Goal: Task Accomplishment & Management: Manage account settings

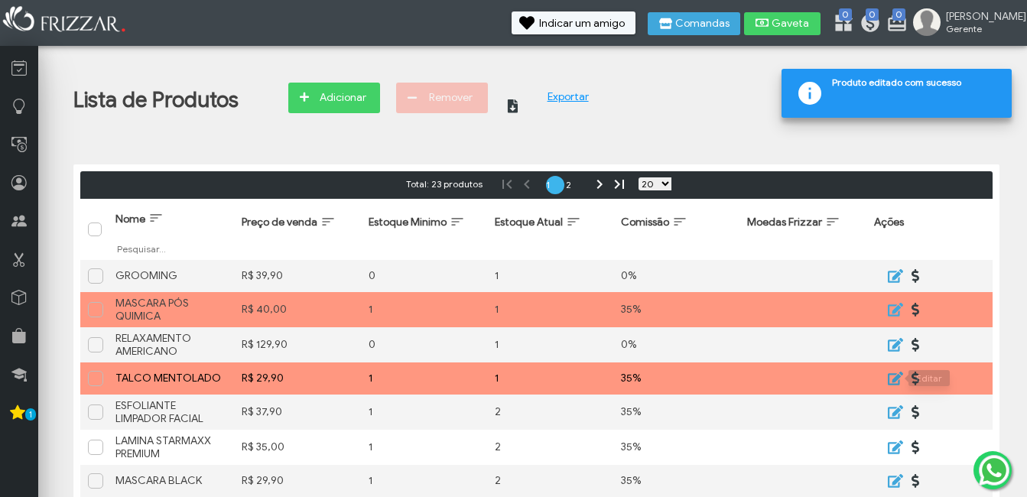
click at [895, 375] on icon "submit" at bounding box center [895, 379] width 15 height 14
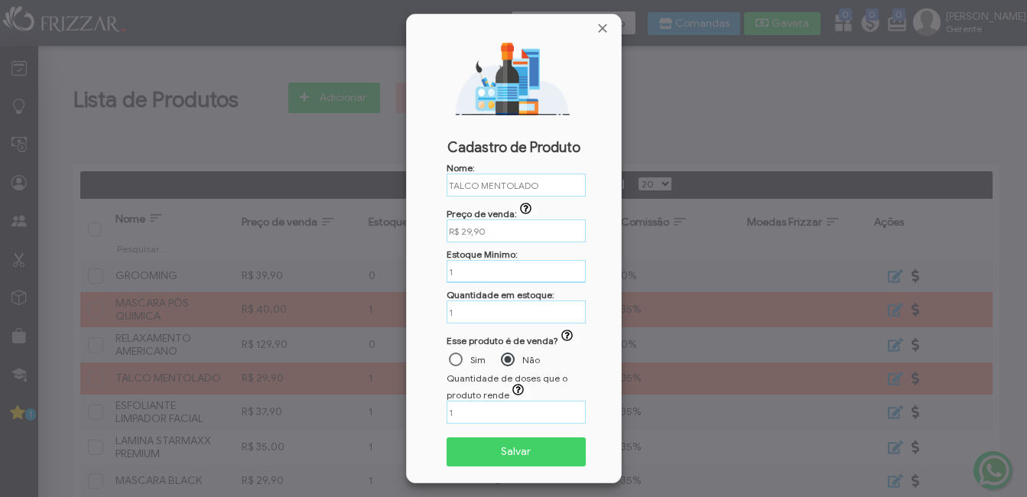
drag, startPoint x: 492, startPoint y: 271, endPoint x: 239, endPoint y: 262, distance: 254.0
click at [240, 261] on body "ui-button [PERSON_NAME] Minha Conta Home Treinamento Sair" at bounding box center [513, 248] width 1027 height 497
type input "9"
type input "0"
click at [447, 437] on button "Salvar" at bounding box center [517, 451] width 140 height 29
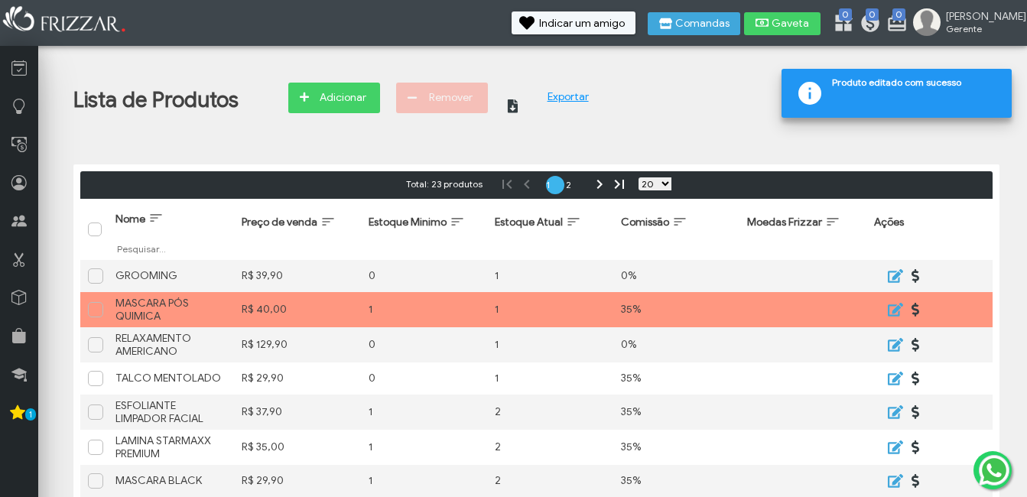
click at [369, 106] on span "Adicionar" at bounding box center [343, 97] width 54 height 23
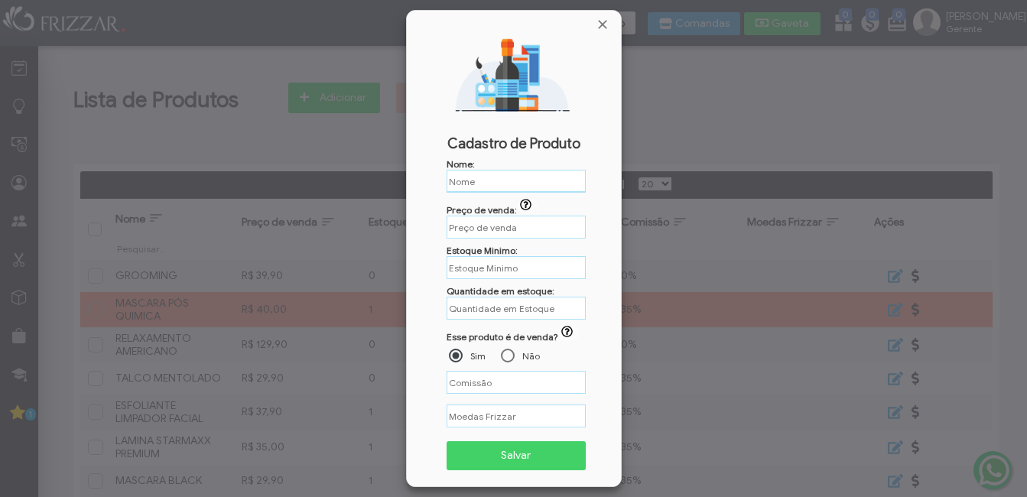
type input "%"
type input "R$"
click at [495, 182] on input "text" at bounding box center [516, 181] width 139 height 23
type input "R$"
paste input "LOÇÃO PÓS BARBA"
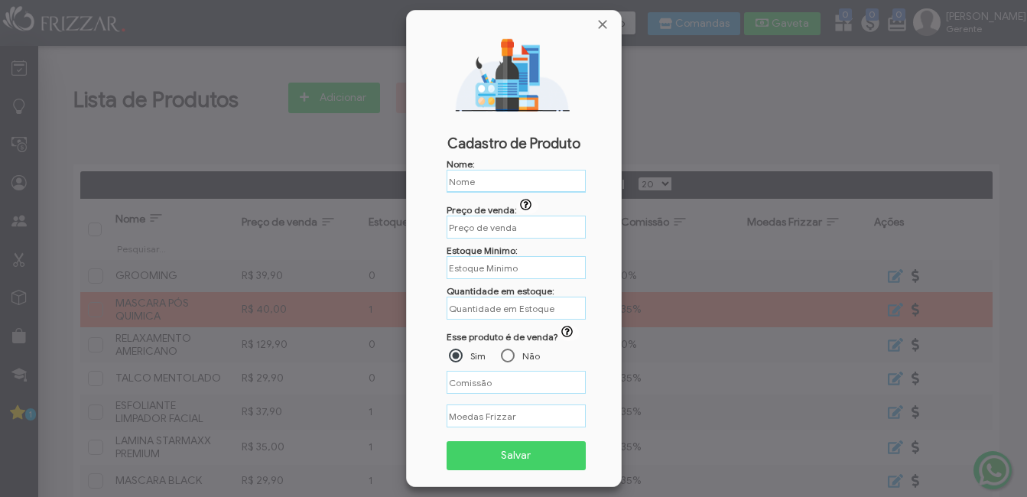
type input "LOÇÃO PÓS BARBA"
type input "R$"
type input "LOÇÃO PÓS BARBA"
click at [493, 226] on input "R$" at bounding box center [516, 227] width 139 height 23
type input "R$ 29,90"
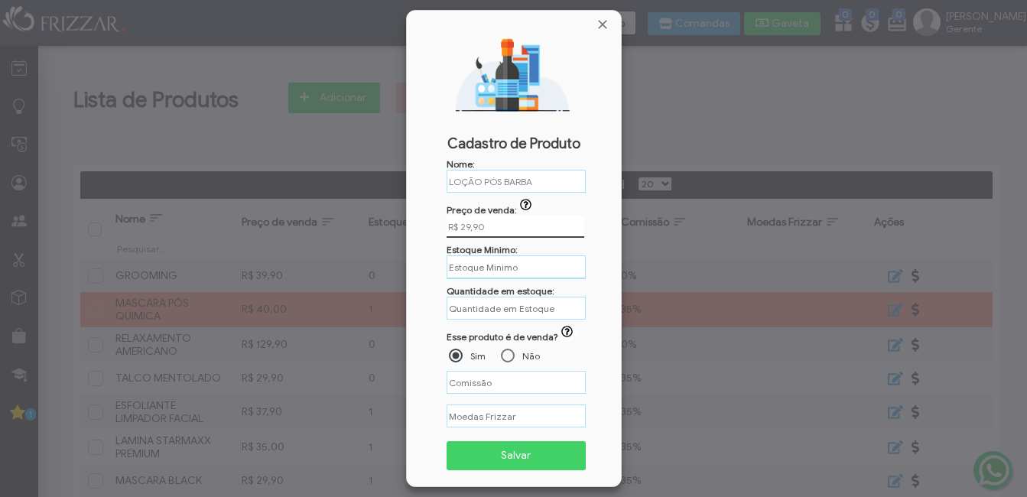
click at [528, 266] on input "text" at bounding box center [516, 267] width 139 height 24
type input "0"
click at [500, 306] on input "text" at bounding box center [516, 308] width 139 height 24
type input "1"
type input "%"
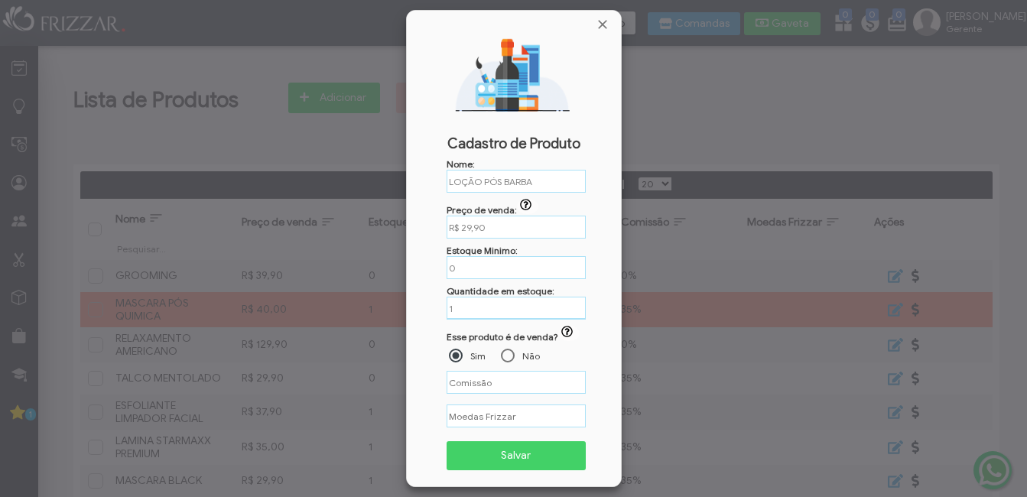
type input "%"
click at [508, 359] on div at bounding box center [508, 356] width 14 height 14
type input "%"
click at [521, 457] on span "Salvar" at bounding box center [516, 455] width 119 height 23
